Goal: Task Accomplishment & Management: Manage account settings

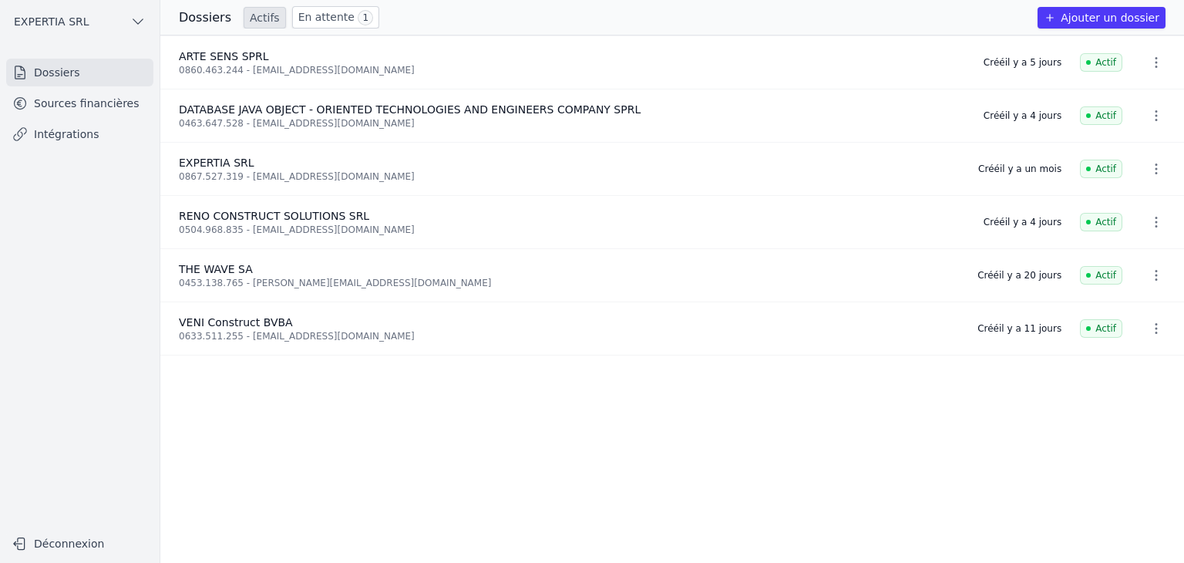
click at [91, 107] on link "Sources financières" at bounding box center [79, 103] width 147 height 28
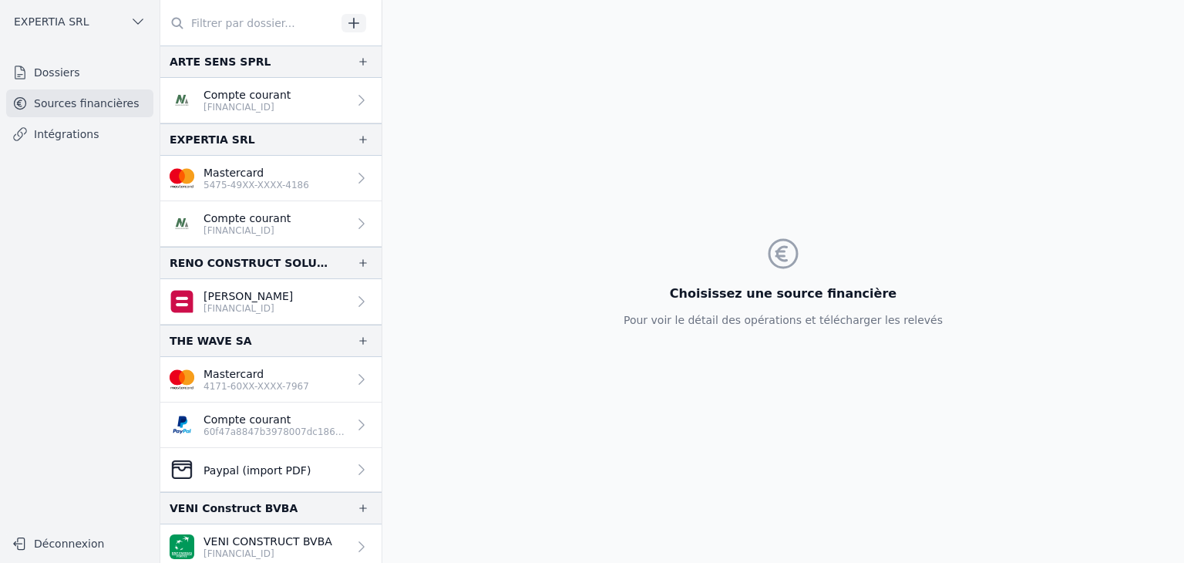
click at [237, 293] on p "[PERSON_NAME]" at bounding box center [247, 295] width 89 height 15
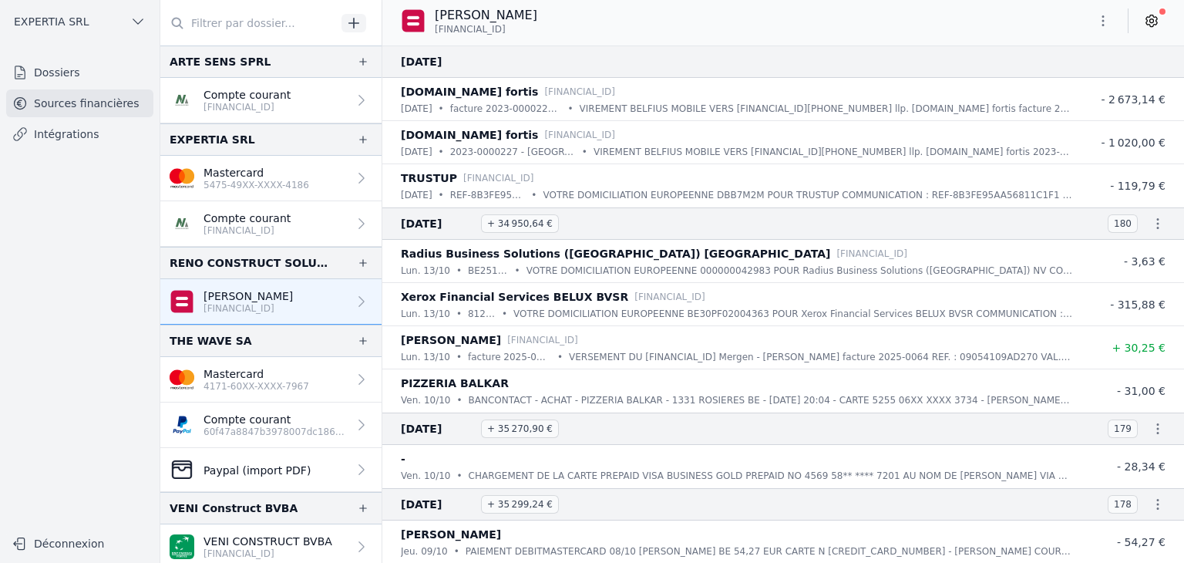
click at [1151, 25] on icon at bounding box center [1151, 20] width 15 height 15
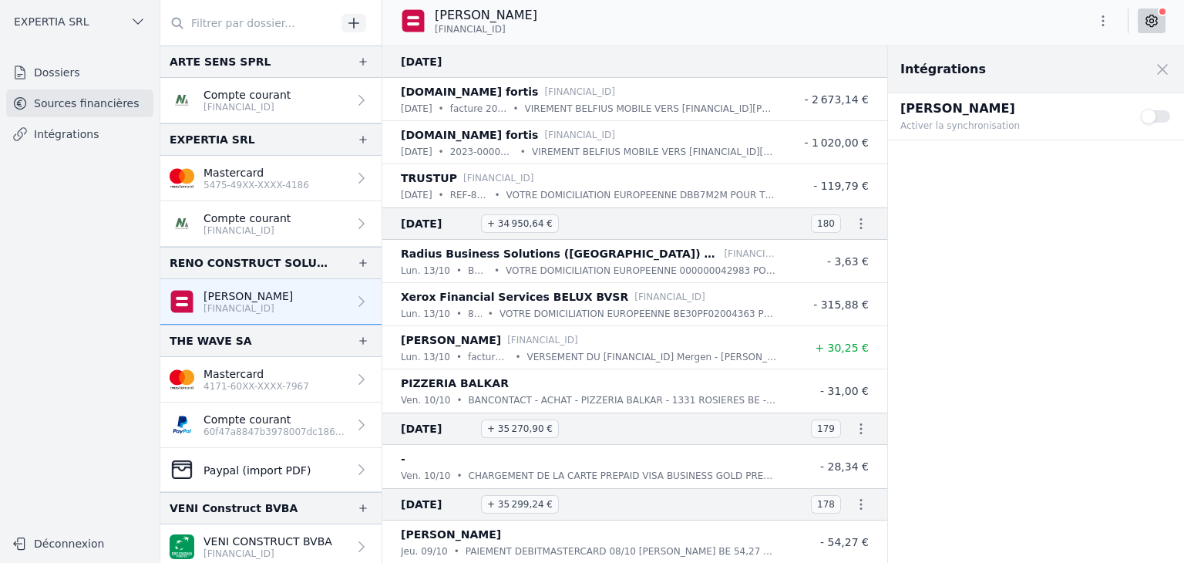
click at [1150, 112] on button "Use setting" at bounding box center [1156, 116] width 31 height 15
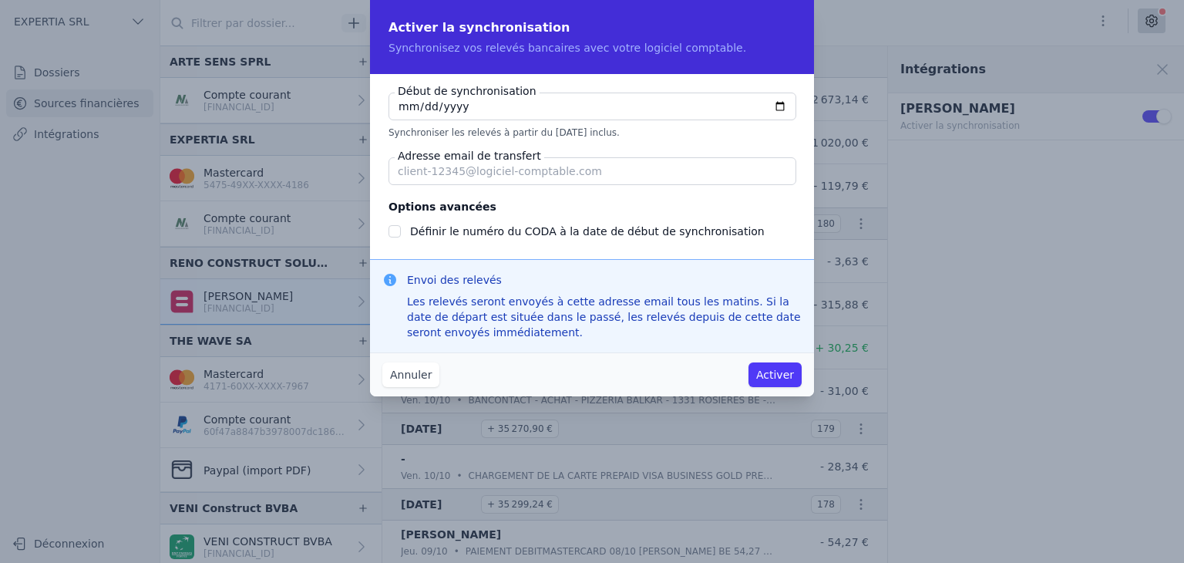
checkbox input "false"
type input "[DATE]"
click at [475, 178] on input "Adresse email de transfert" at bounding box center [592, 171] width 408 height 28
paste input "[EMAIL_ADDRESS][DOMAIN_NAME]"
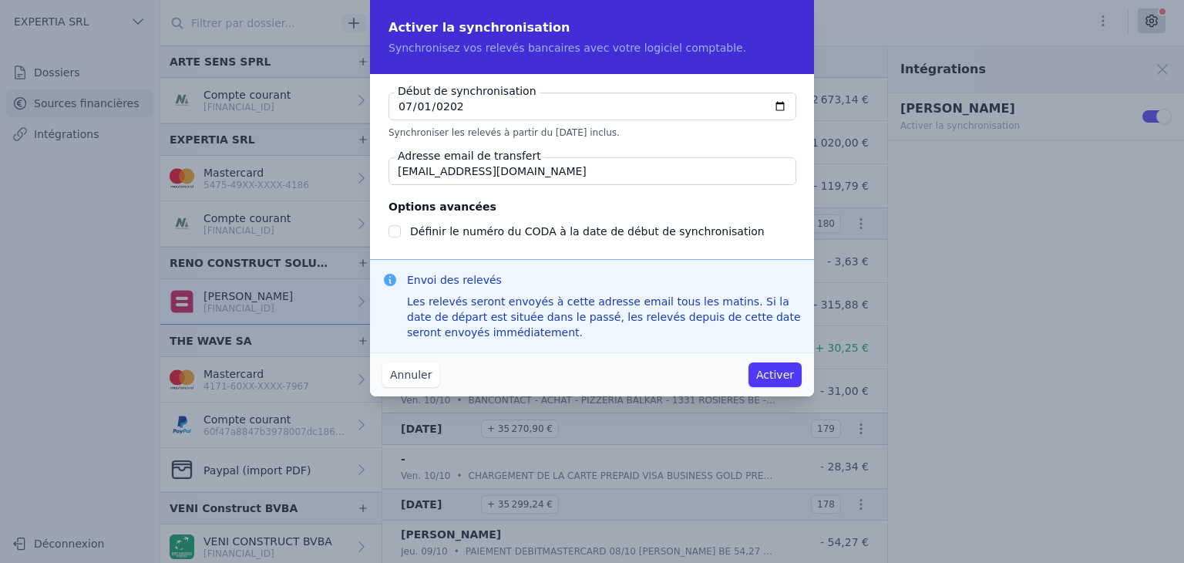
drag, startPoint x: 409, startPoint y: 177, endPoint x: 379, endPoint y: 178, distance: 30.1
click at [379, 178] on div "Début de synchronisation [DATE] Synchroniser les relevés à partir du [DATE] inc…" at bounding box center [592, 166] width 444 height 185
type input "[EMAIL_ADDRESS][DOMAIN_NAME]"
click at [552, 213] on fieldset "Options avancées Définir le numéro du CODA à la date de début de synchronisation" at bounding box center [591, 218] width 407 height 43
click at [777, 375] on button "Activer" at bounding box center [774, 374] width 53 height 25
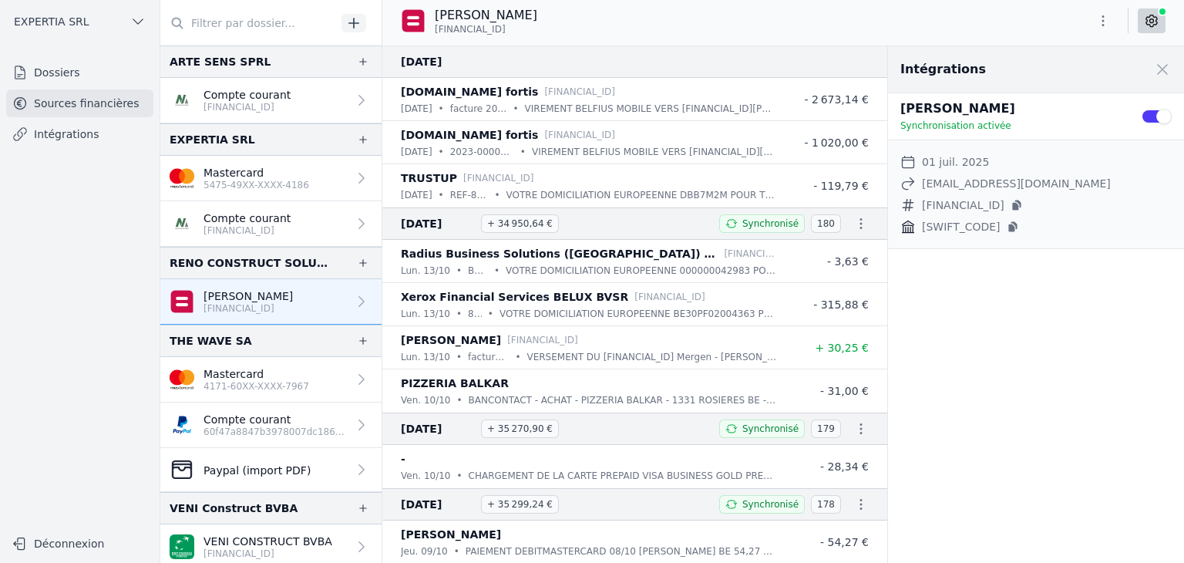
scroll to position [4, 0]
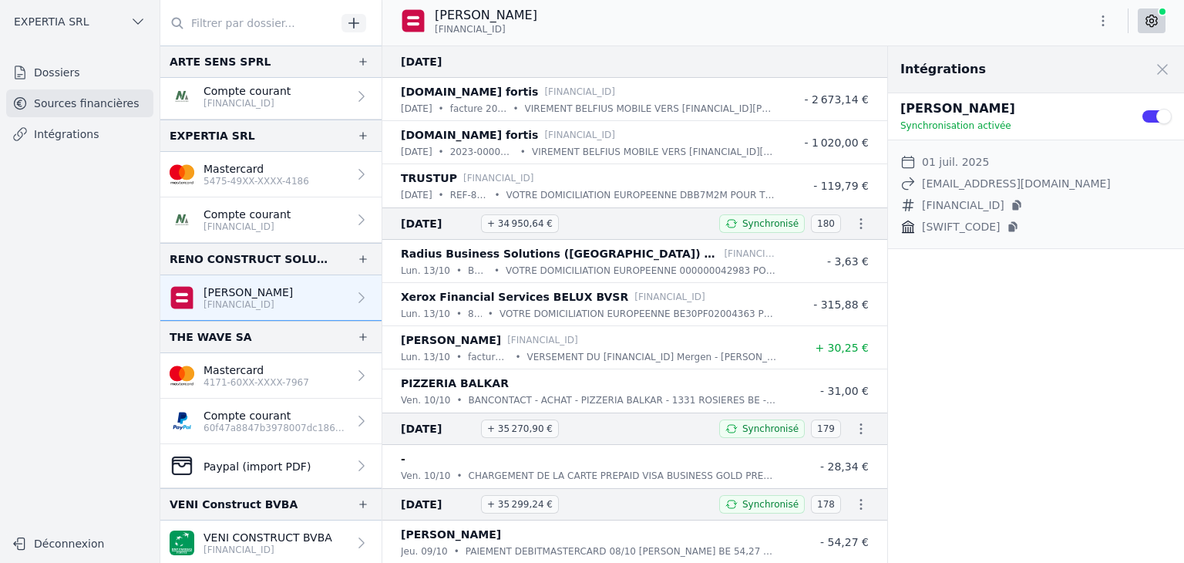
click at [96, 70] on link "Dossiers" at bounding box center [79, 73] width 147 height 28
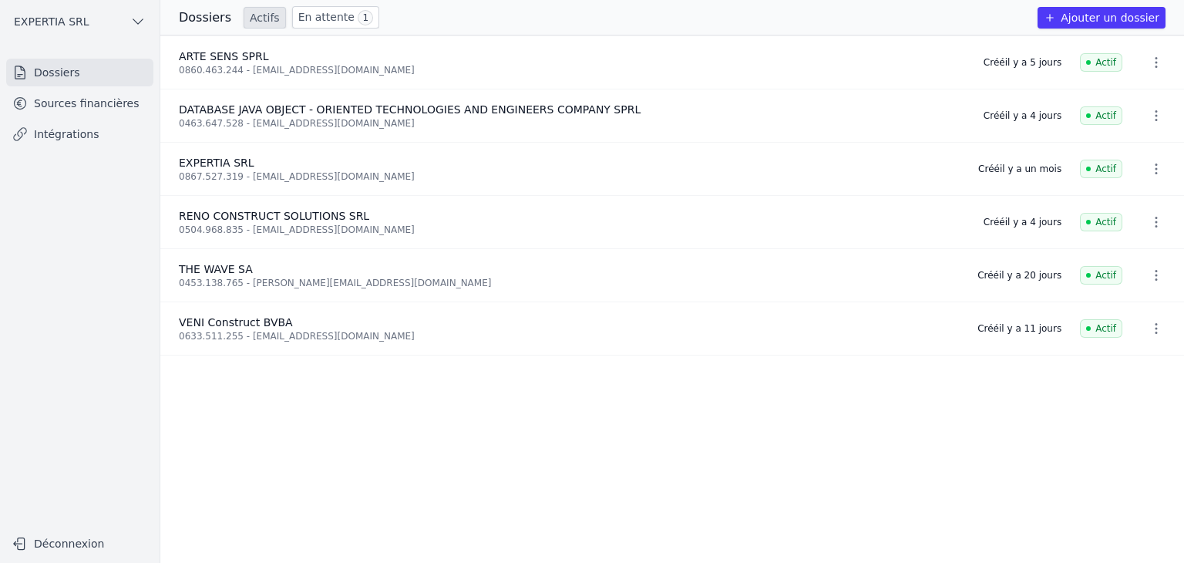
click at [1148, 122] on icon "button" at bounding box center [1155, 115] width 15 height 15
click at [576, 139] on div at bounding box center [592, 281] width 1184 height 563
click at [97, 106] on link "Sources financières" at bounding box center [79, 103] width 147 height 28
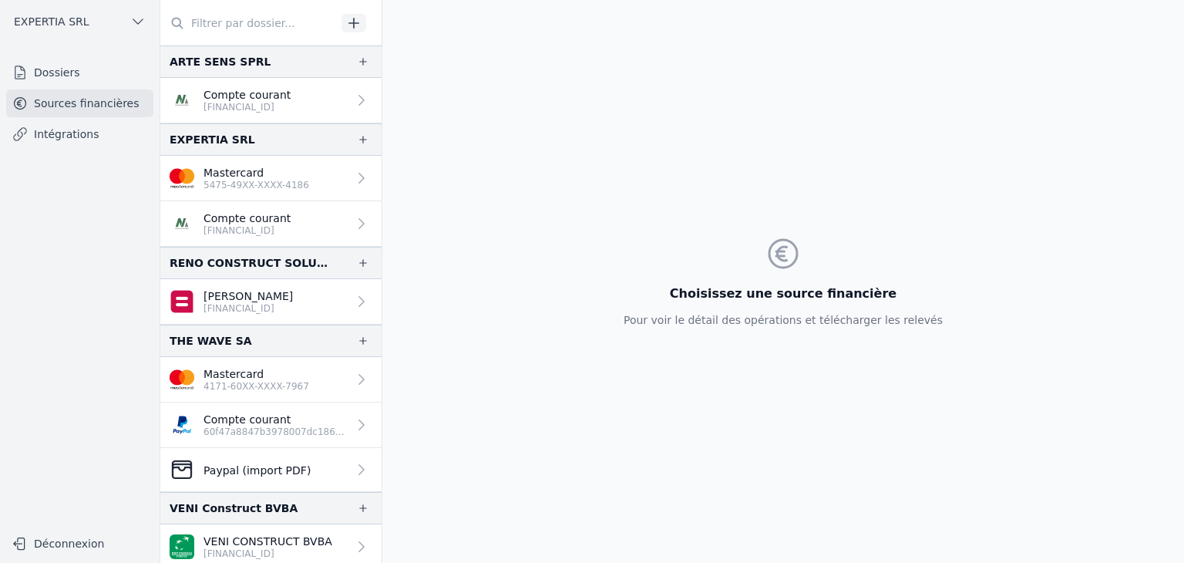
click at [348, 24] on icon "button" at bounding box center [353, 22] width 15 height 15
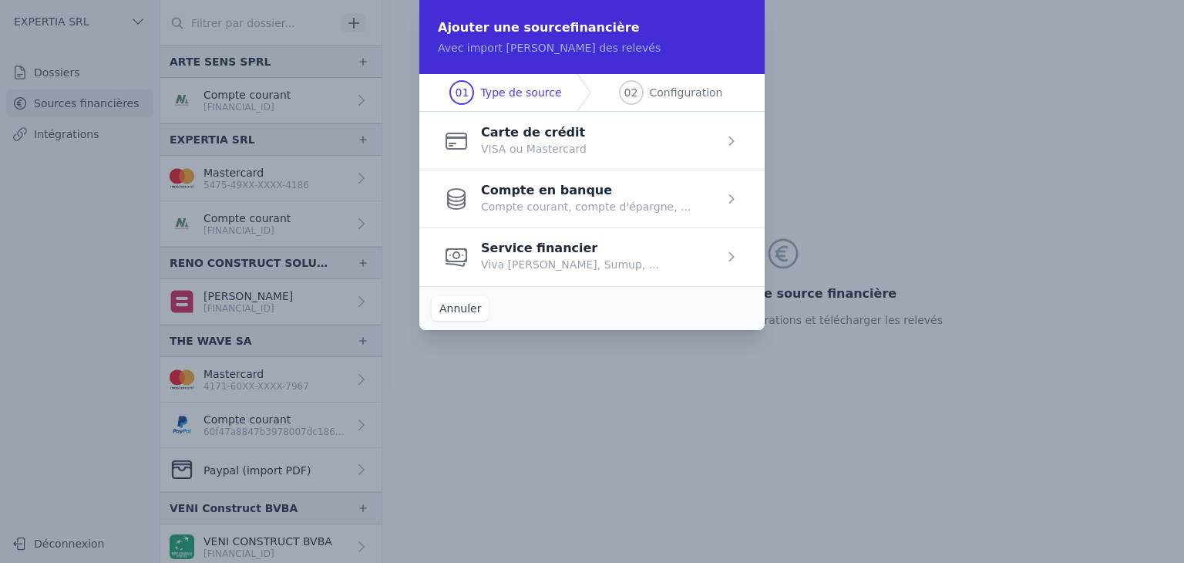
click at [466, 310] on button "Annuler" at bounding box center [460, 308] width 57 height 25
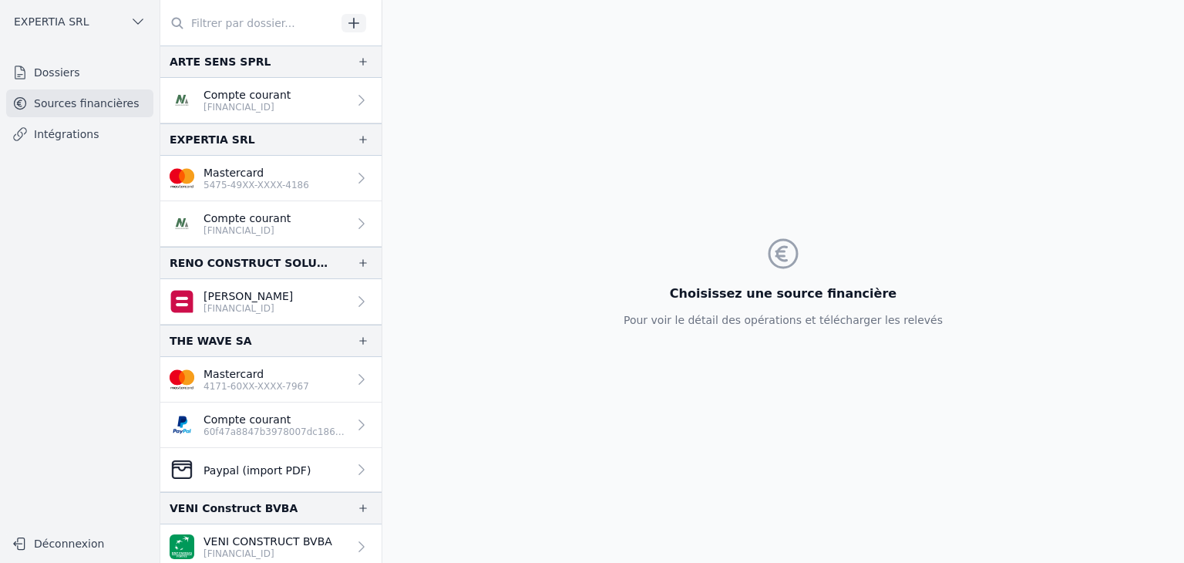
click at [80, 125] on link "Intégrations" at bounding box center [79, 134] width 147 height 28
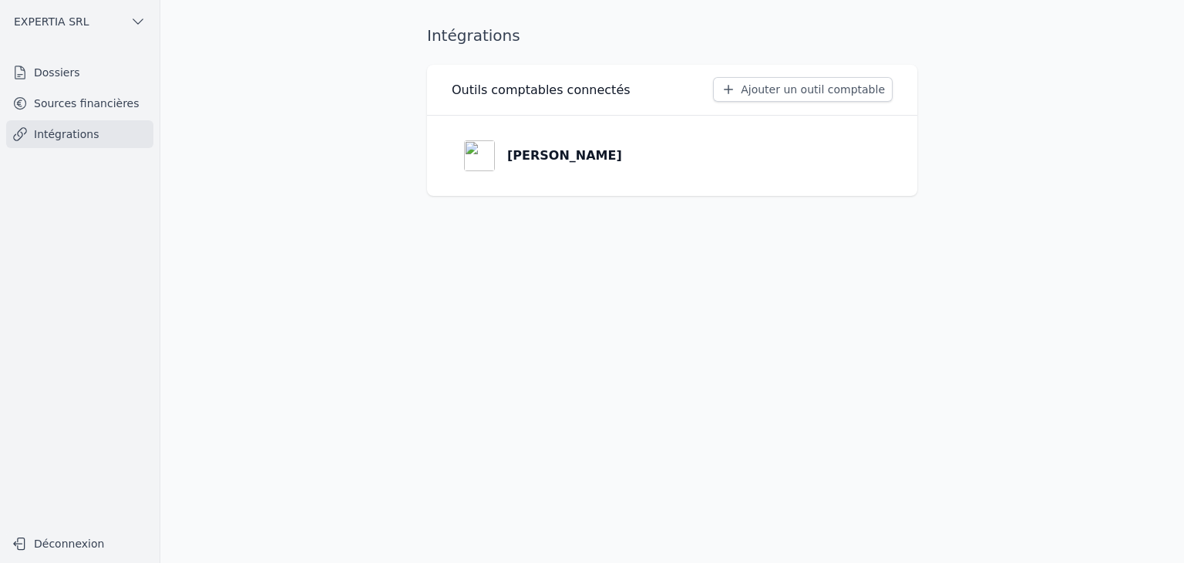
click at [82, 90] on link "Sources financières" at bounding box center [79, 103] width 147 height 28
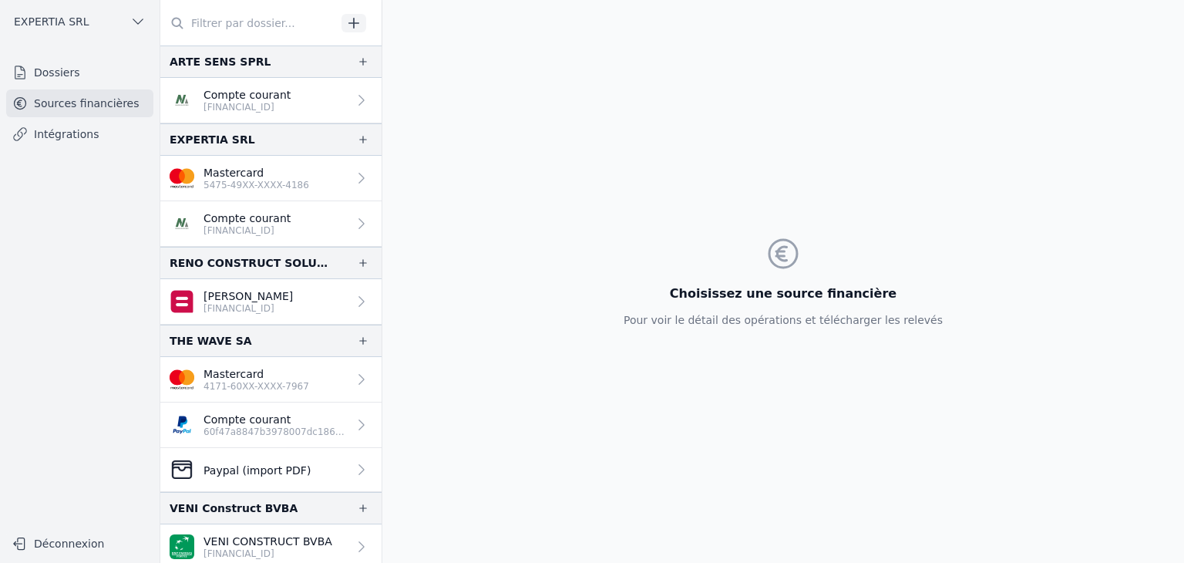
scroll to position [4, 0]
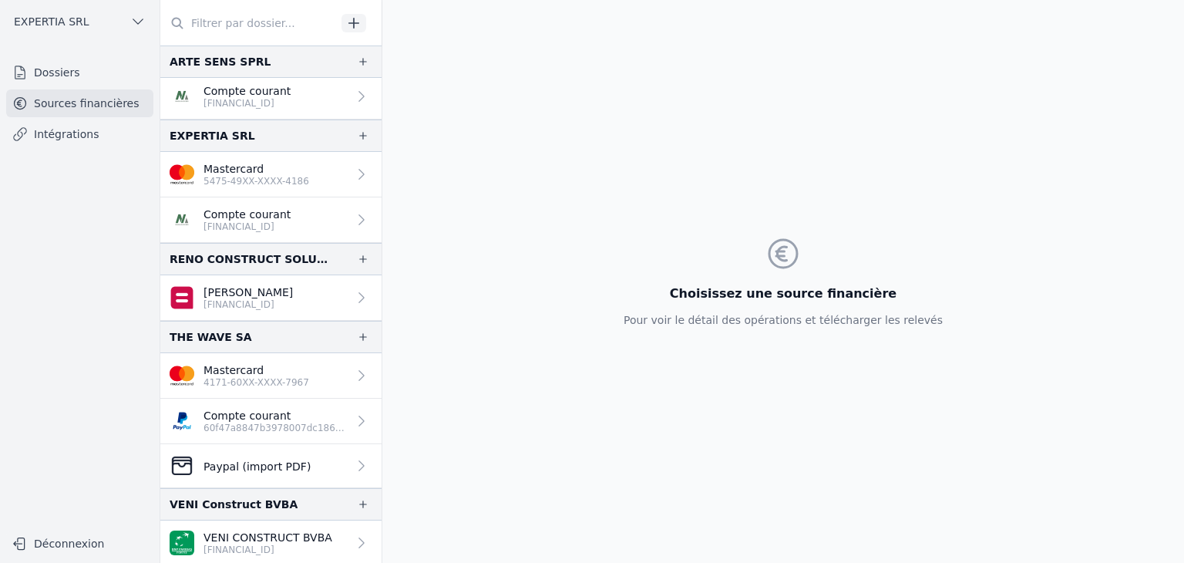
click at [282, 291] on p "[PERSON_NAME]" at bounding box center [247, 291] width 89 height 15
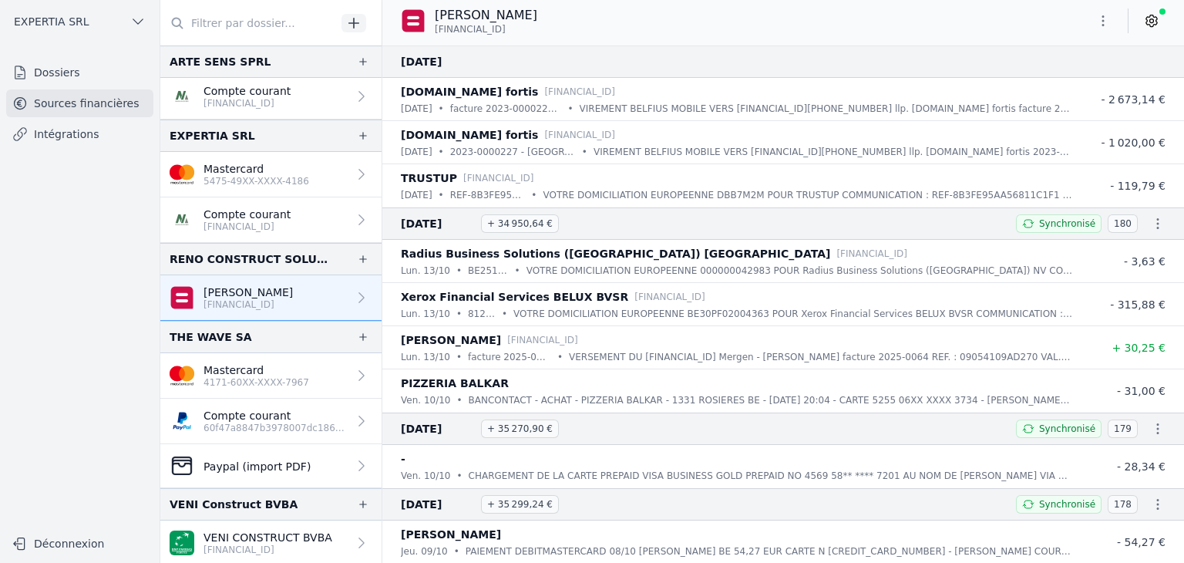
click at [1158, 22] on icon at bounding box center [1151, 20] width 15 height 15
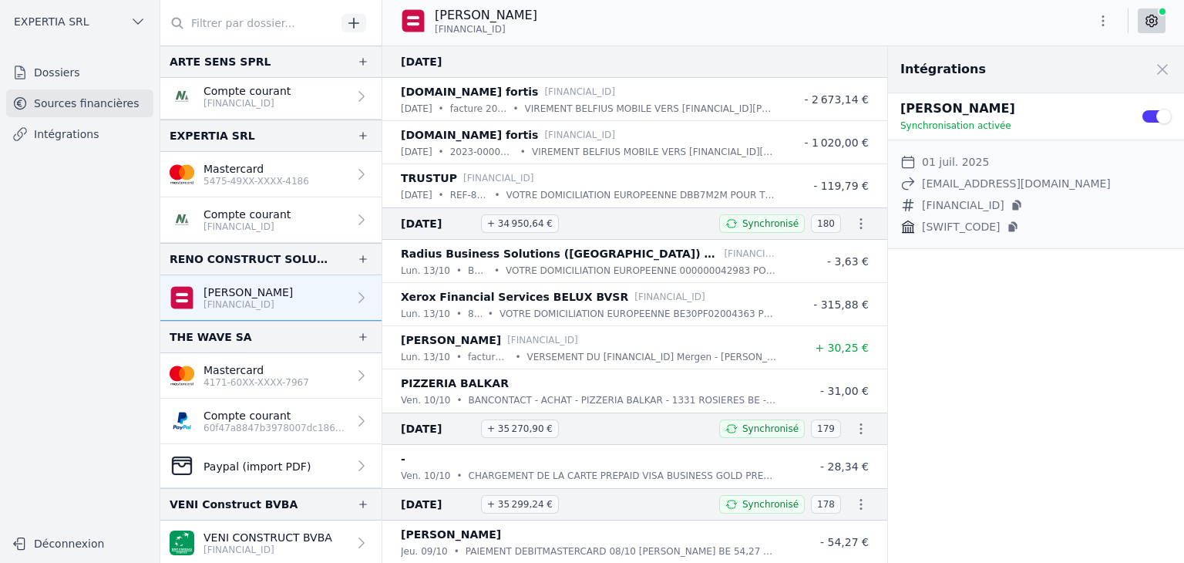
click at [765, 29] on div "[PERSON_NAME] [FINANCIAL_ID]" at bounding box center [783, 20] width 802 height 29
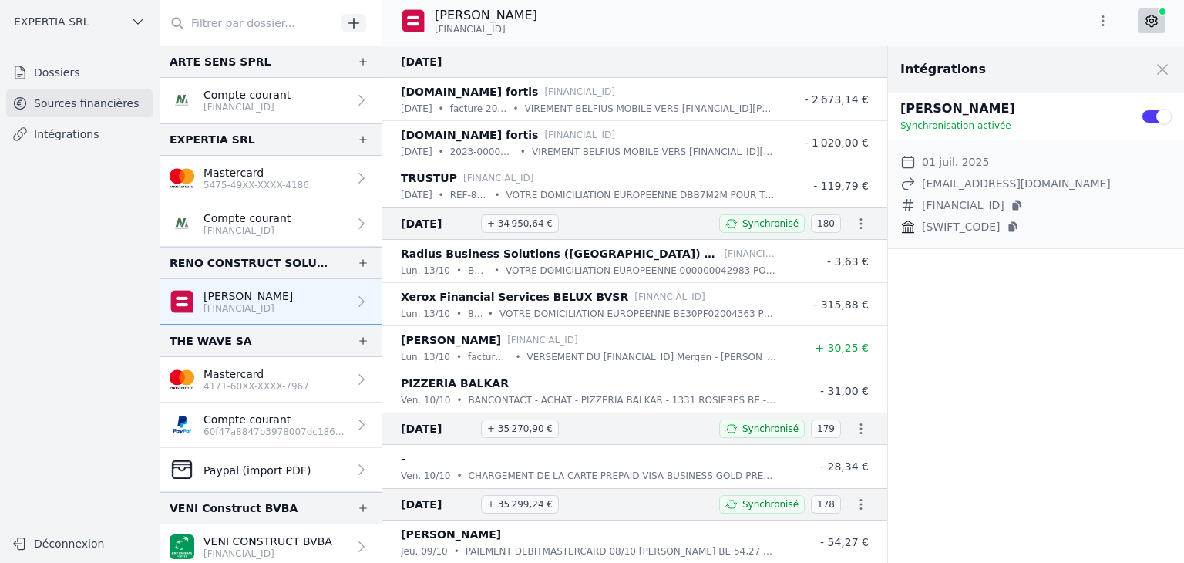
click at [361, 16] on icon "button" at bounding box center [353, 22] width 15 height 15
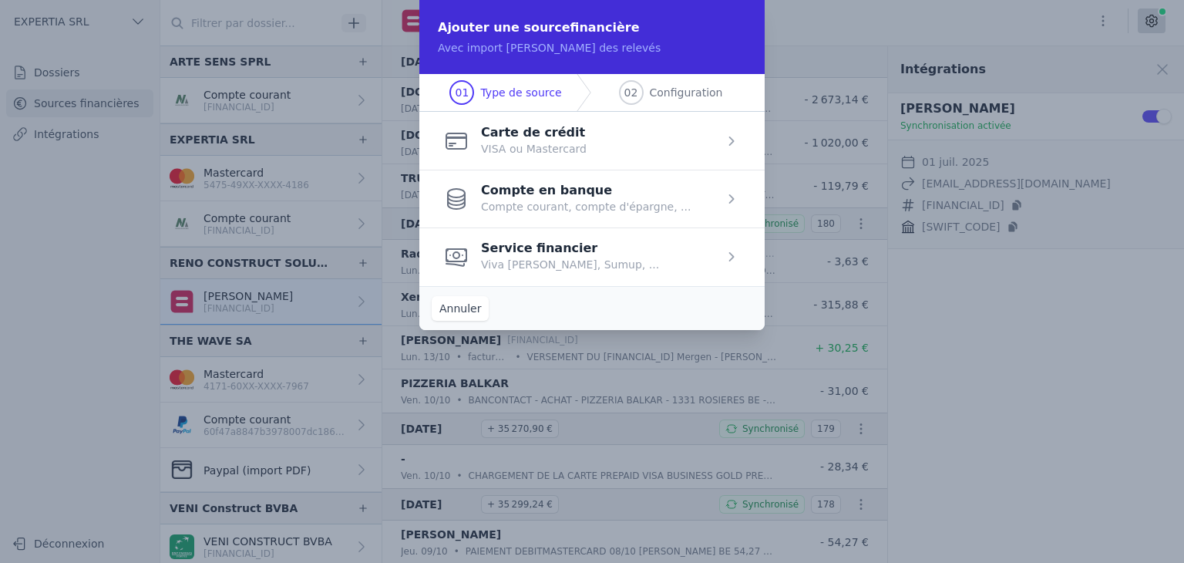
click at [450, 310] on button "Annuler" at bounding box center [460, 308] width 57 height 25
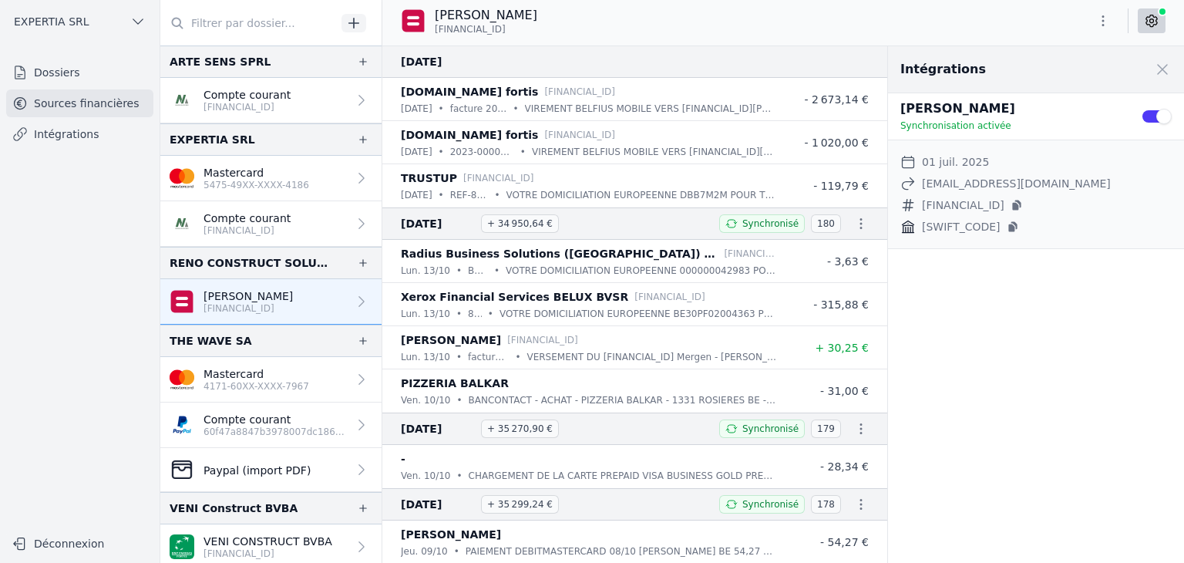
click at [72, 132] on link "Intégrations" at bounding box center [79, 134] width 147 height 28
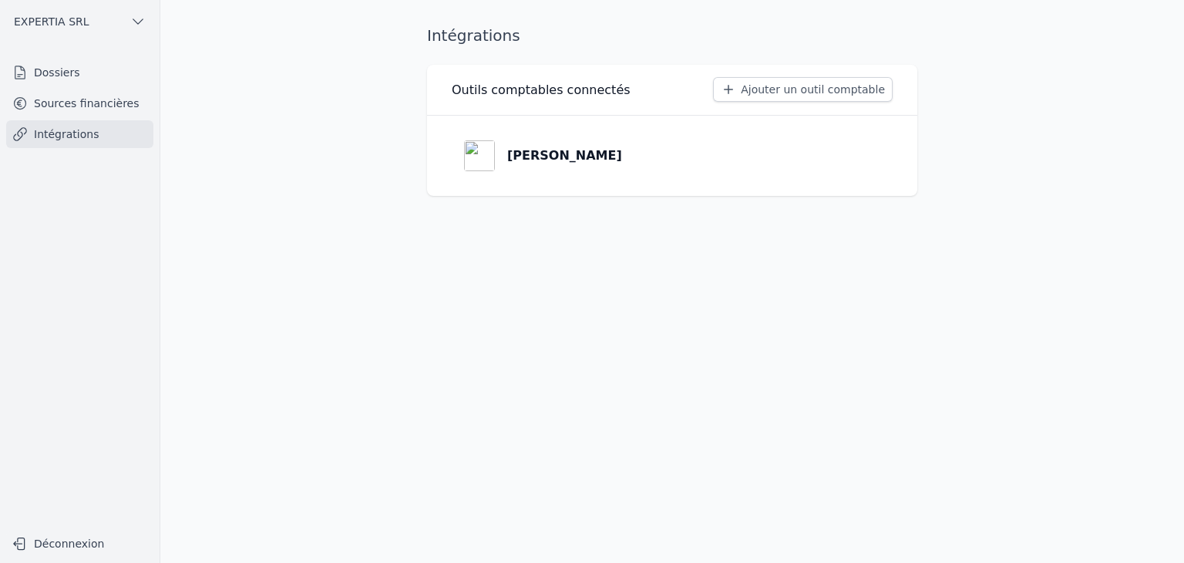
click at [52, 72] on link "Dossiers" at bounding box center [79, 73] width 147 height 28
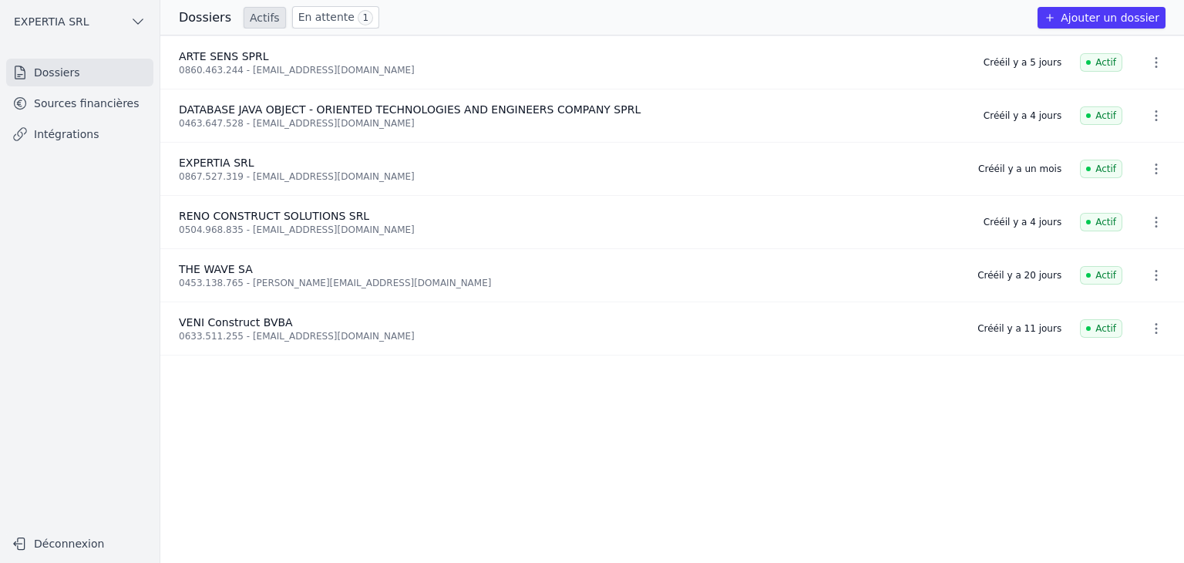
click at [1154, 115] on icon "button" at bounding box center [1155, 115] width 15 height 15
click at [1104, 110] on div at bounding box center [592, 281] width 1184 height 563
click at [304, 12] on link "En attente 1" at bounding box center [335, 17] width 87 height 22
